Goal: Communication & Community: Answer question/provide support

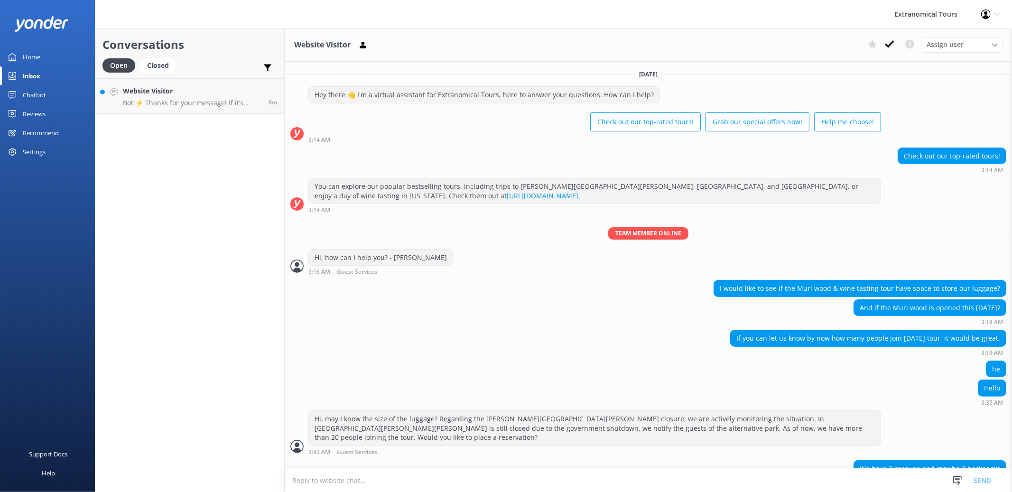
scroll to position [216, 0]
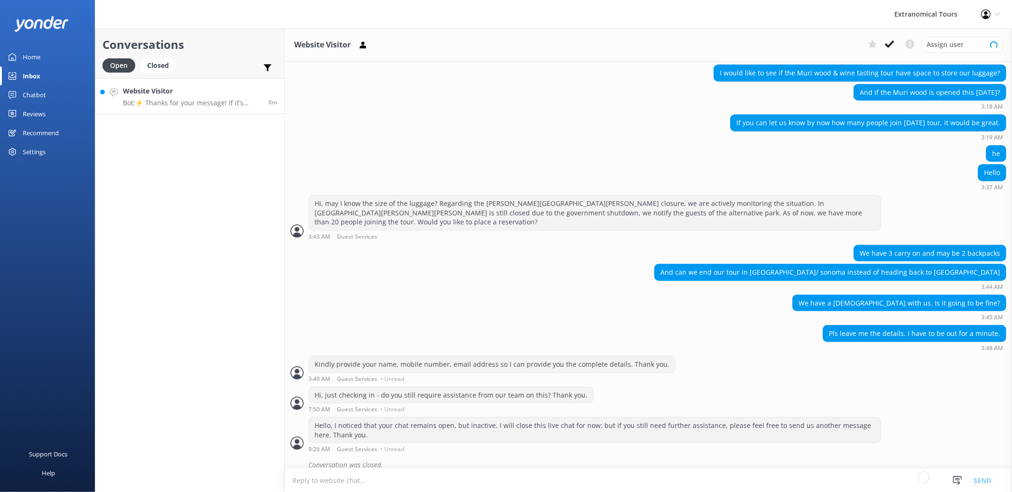
scroll to position [216, 0]
click at [203, 101] on p "Bot: ⚡ Thanks for your message! If it’s during our office hours (5:30am–10pm PT…" at bounding box center [192, 103] width 139 height 9
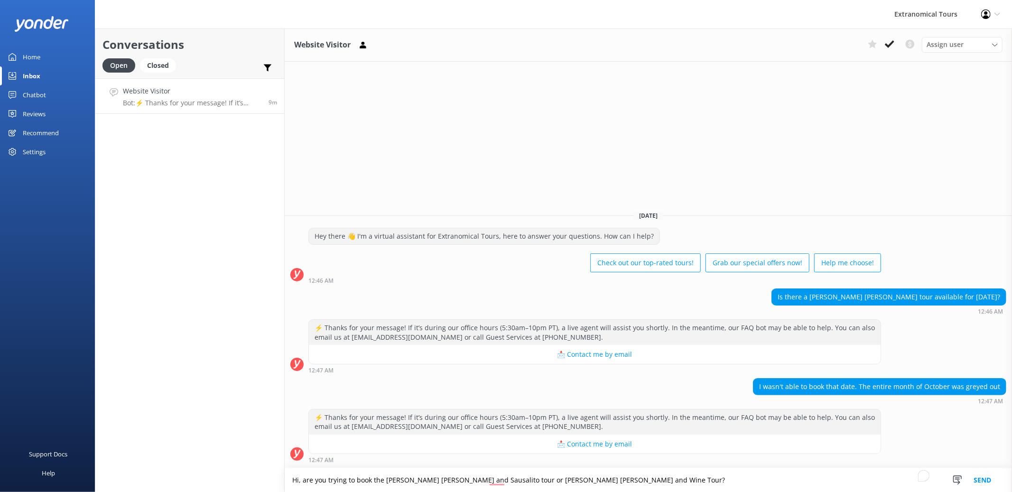
click at [302, 482] on textarea "Hi, are you trying to book the [PERSON_NAME] [PERSON_NAME] and Sausalito tour o…" at bounding box center [649, 480] width 728 height 24
type textarea "Hi, this is [PERSON_NAME]. Are you trying to book the [PERSON_NAME] [PERSON_NAM…"
click at [982, 480] on button "Send" at bounding box center [983, 480] width 36 height 24
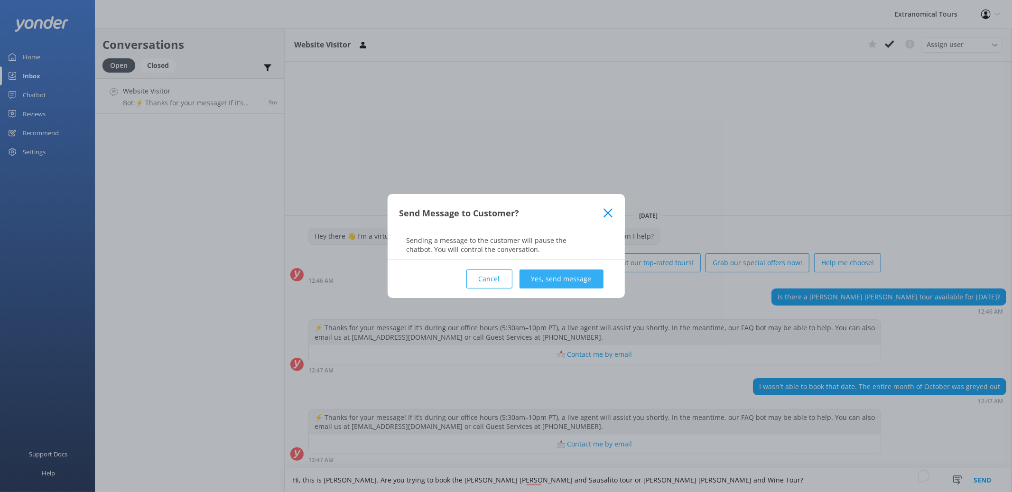
click at [563, 278] on button "Yes, send message" at bounding box center [562, 279] width 84 height 19
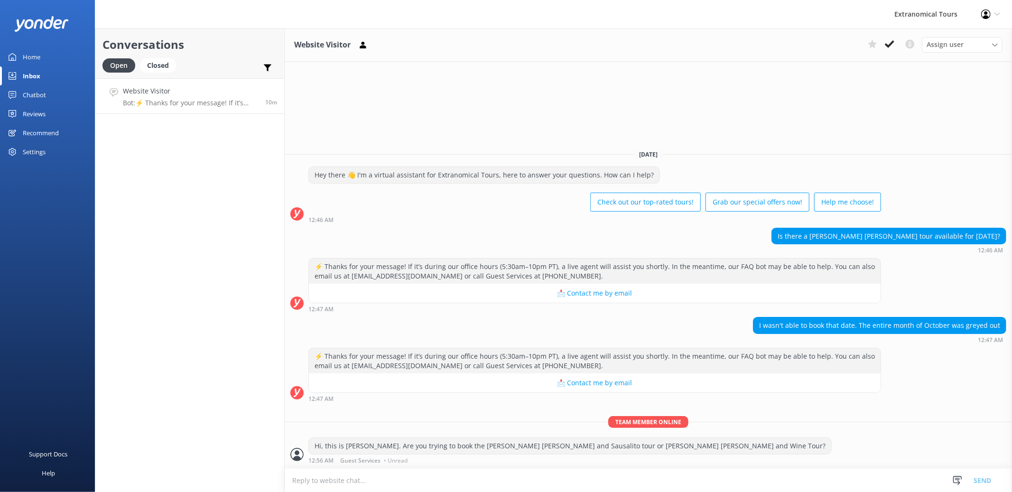
click at [214, 299] on div "Conversations Open Closed Important Converted Assigned to me Unassigned Website…" at bounding box center [190, 260] width 190 height 464
click at [130, 208] on div "Conversations Open Closed Important Converted Assigned to me Unassigned Website…" at bounding box center [190, 260] width 190 height 464
